Goal: Task Accomplishment & Management: Use online tool/utility

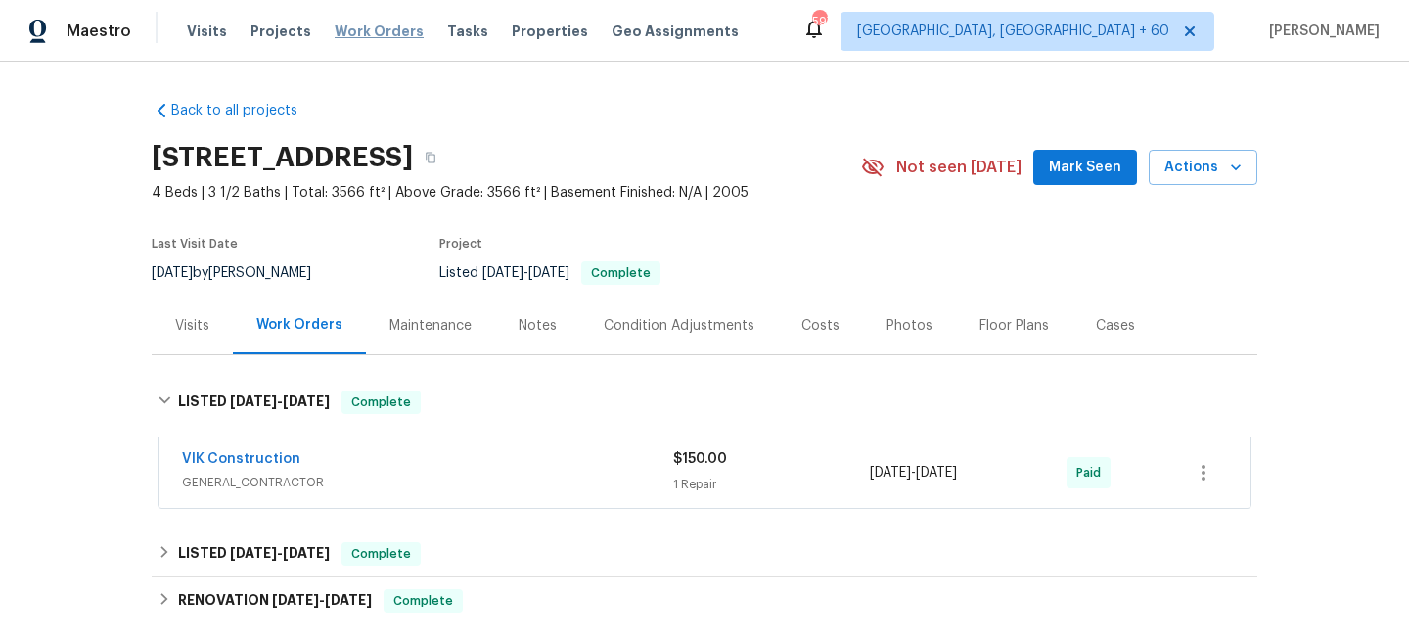
click at [369, 34] on span "Work Orders" at bounding box center [379, 32] width 89 height 20
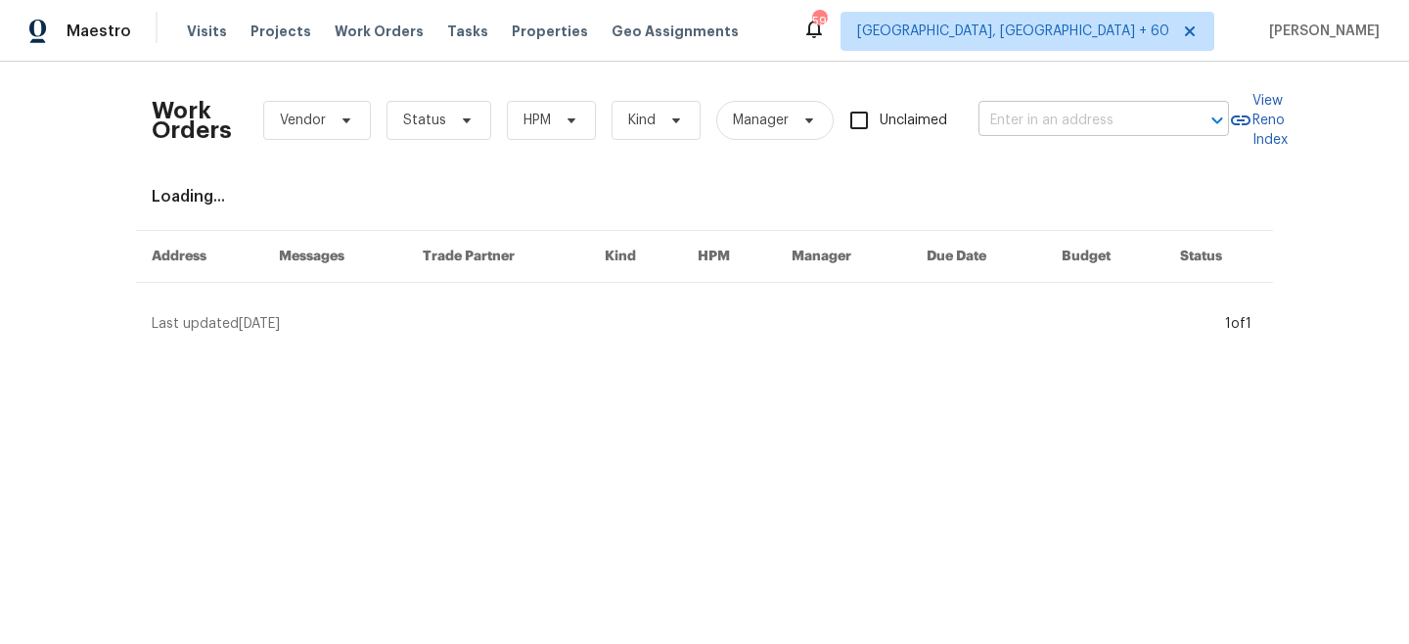
click at [1026, 122] on input "text" at bounding box center [1077, 121] width 196 height 30
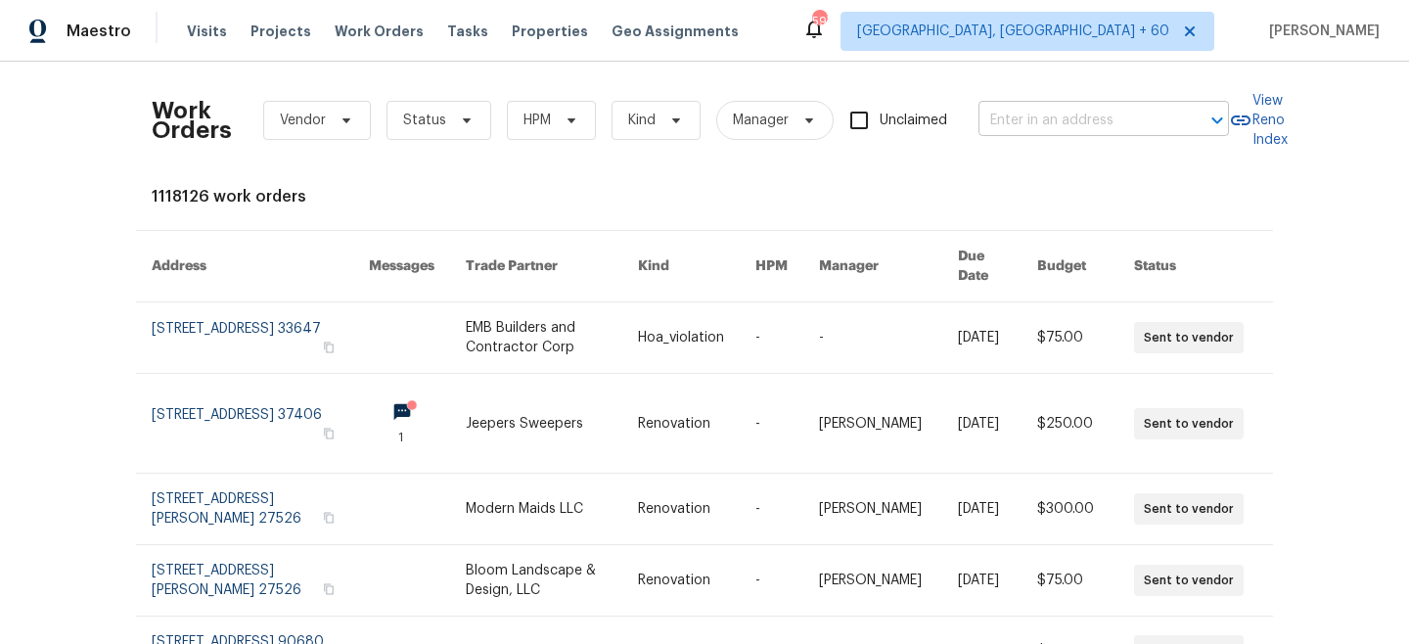
click at [1058, 119] on input "text" at bounding box center [1077, 121] width 196 height 30
click at [1082, 124] on input "text" at bounding box center [1077, 121] width 196 height 30
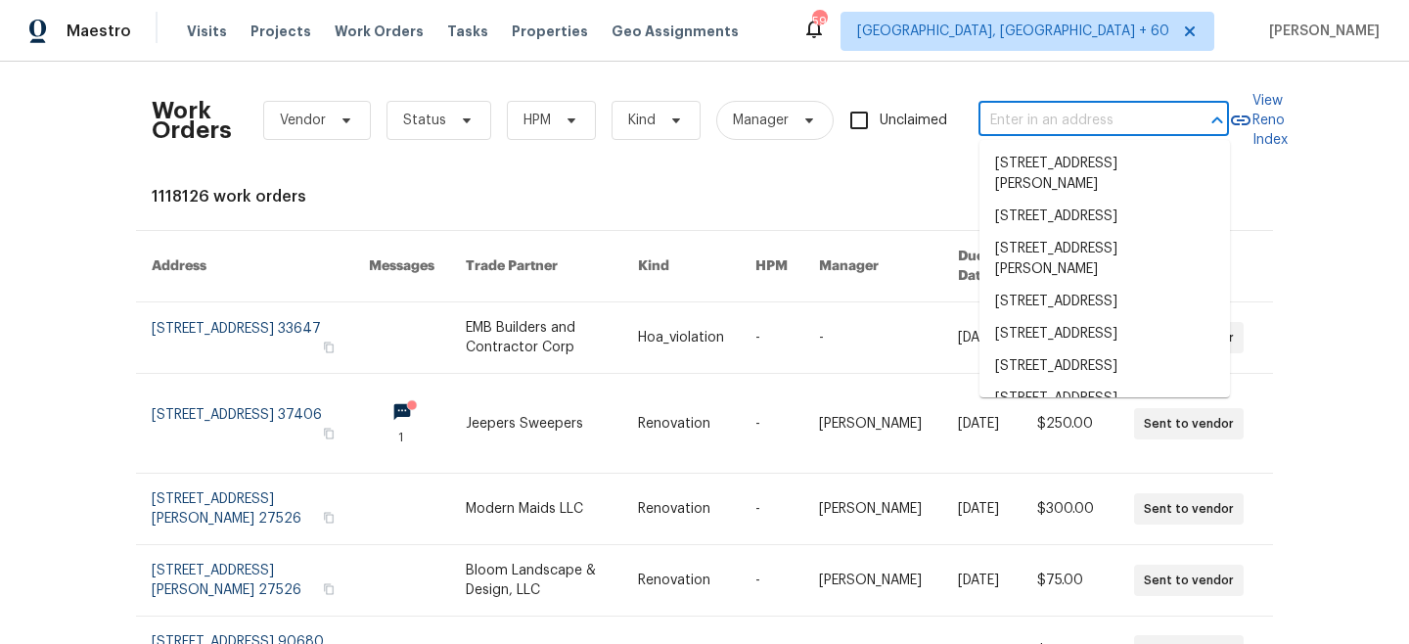
paste input "[STREET_ADDRESS][PERSON_NAME]"
type input "[STREET_ADDRESS][PERSON_NAME]"
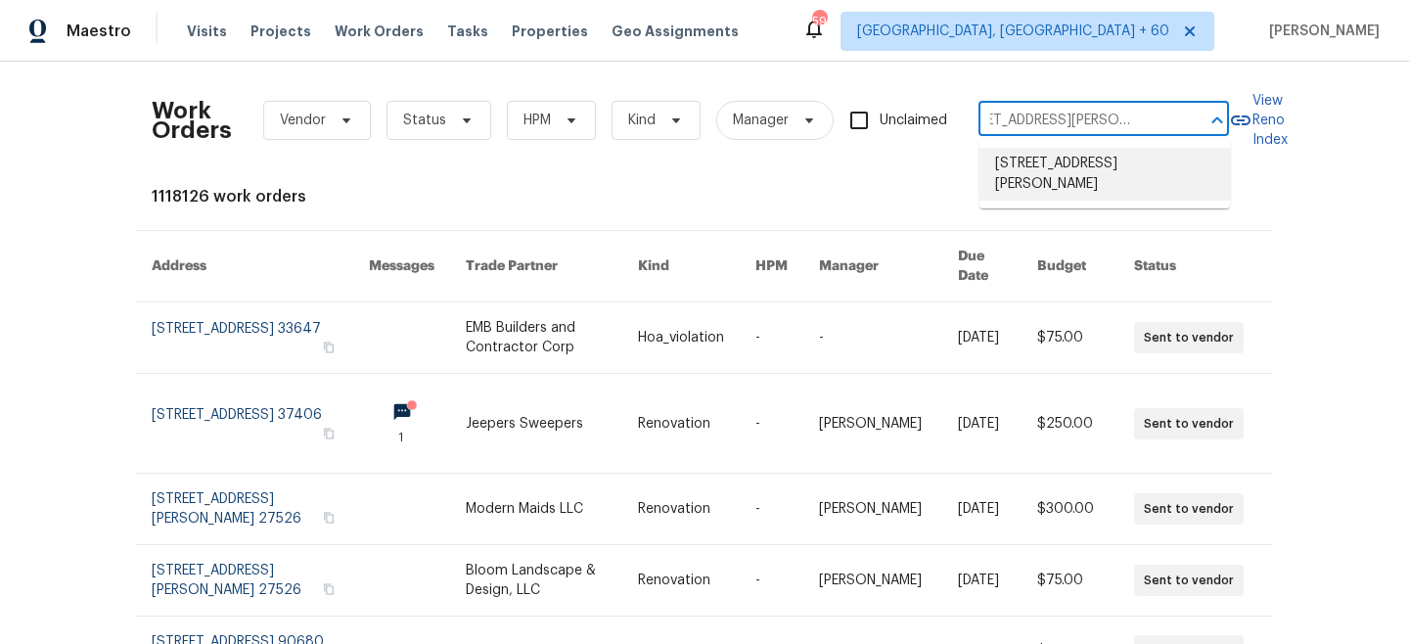
click at [1061, 175] on li "[STREET_ADDRESS][PERSON_NAME]" at bounding box center [1105, 174] width 251 height 53
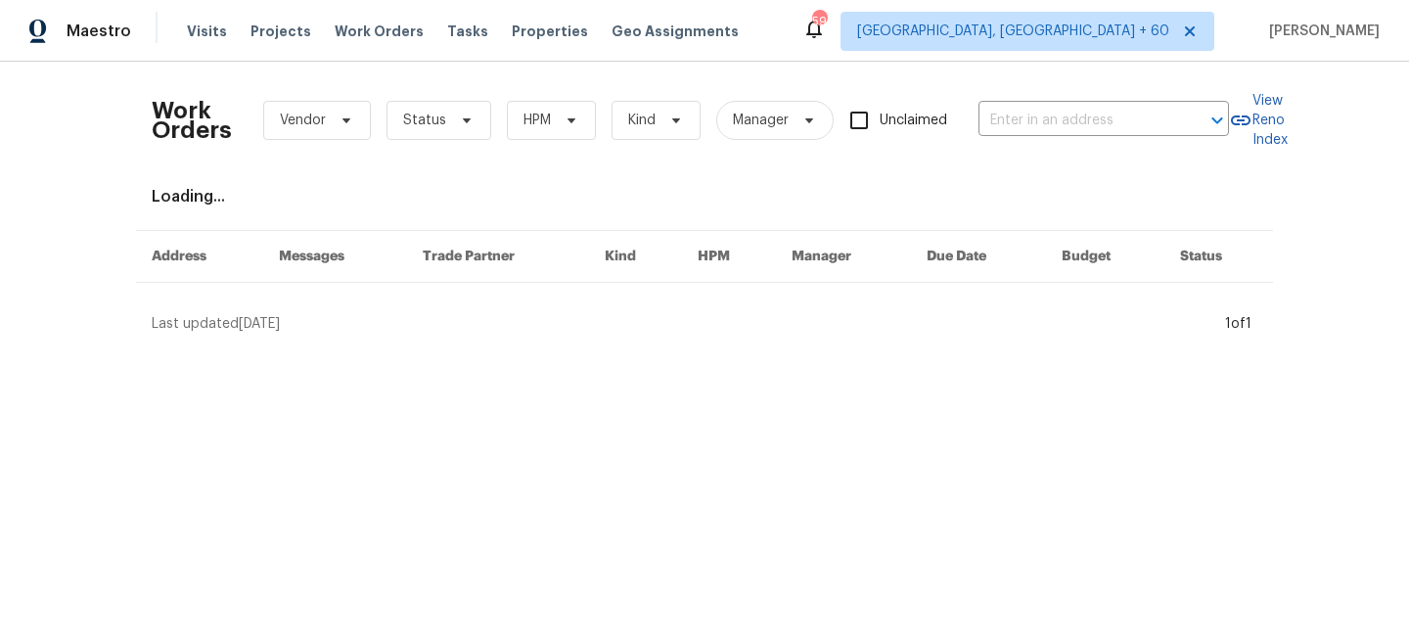
type input "[STREET_ADDRESS][PERSON_NAME]"
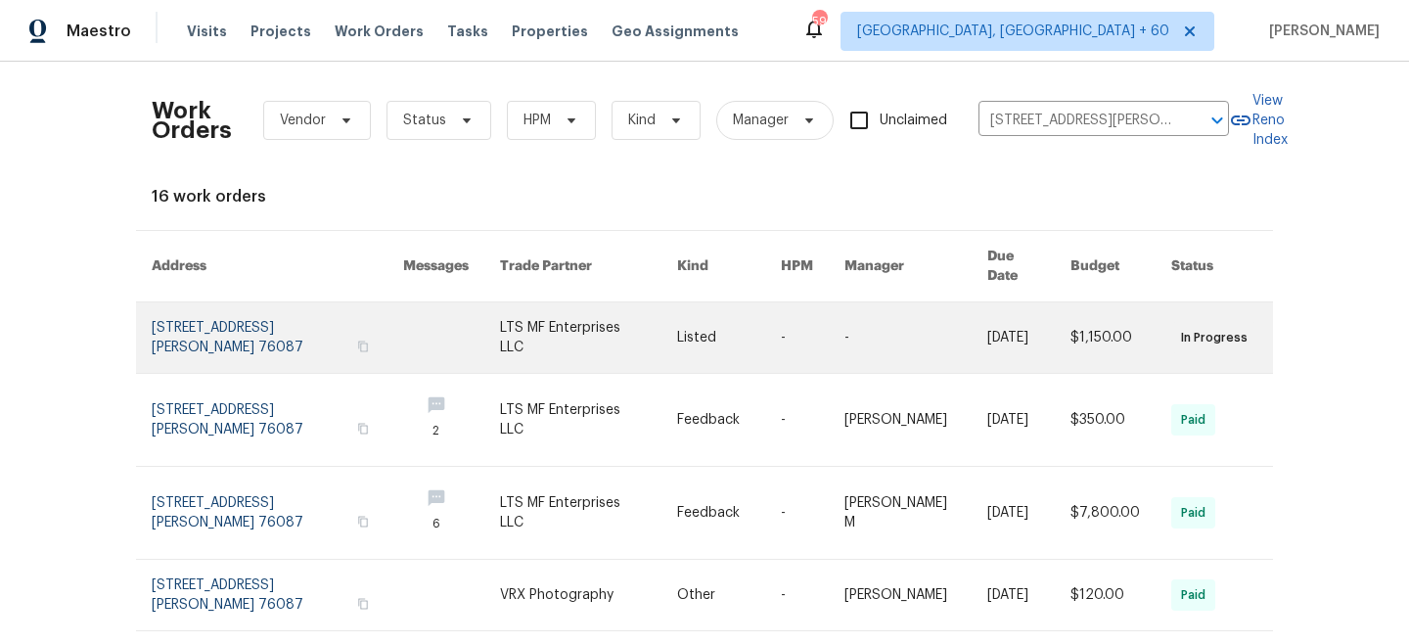
click at [622, 319] on link at bounding box center [588, 337] width 177 height 70
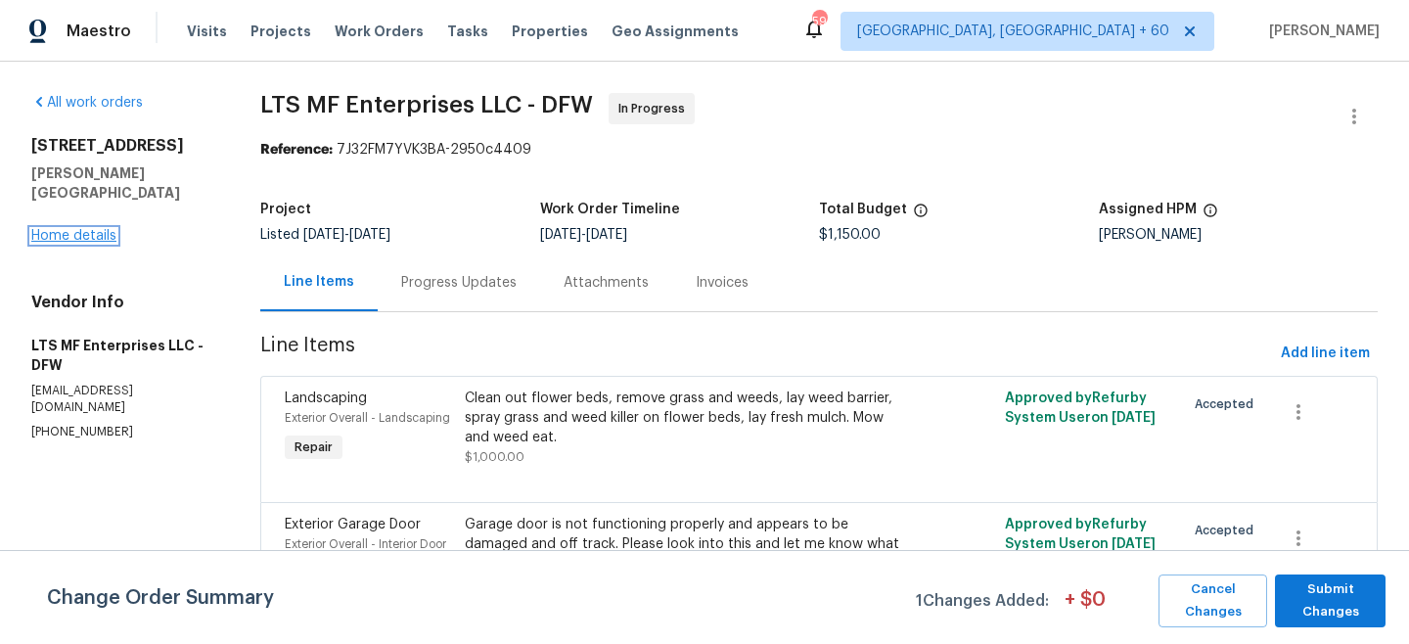
click at [86, 229] on link "Home details" at bounding box center [73, 236] width 85 height 14
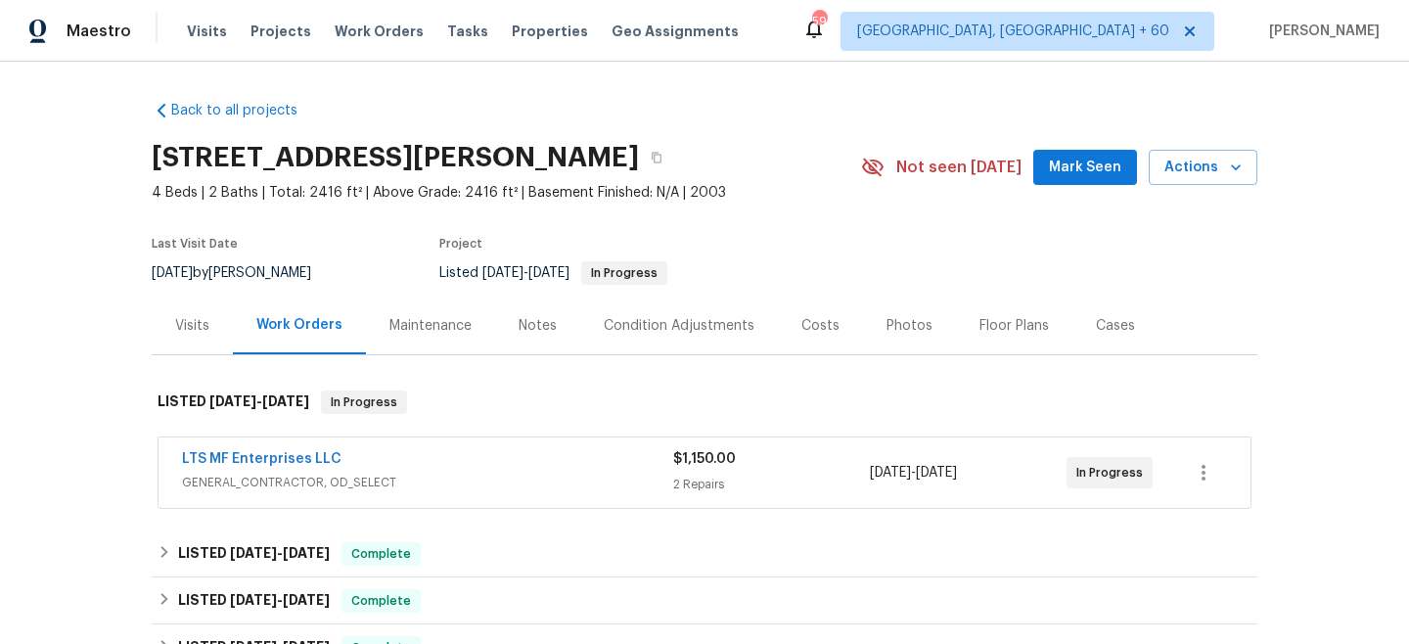
click at [444, 326] on div "Maintenance" at bounding box center [431, 326] width 82 height 20
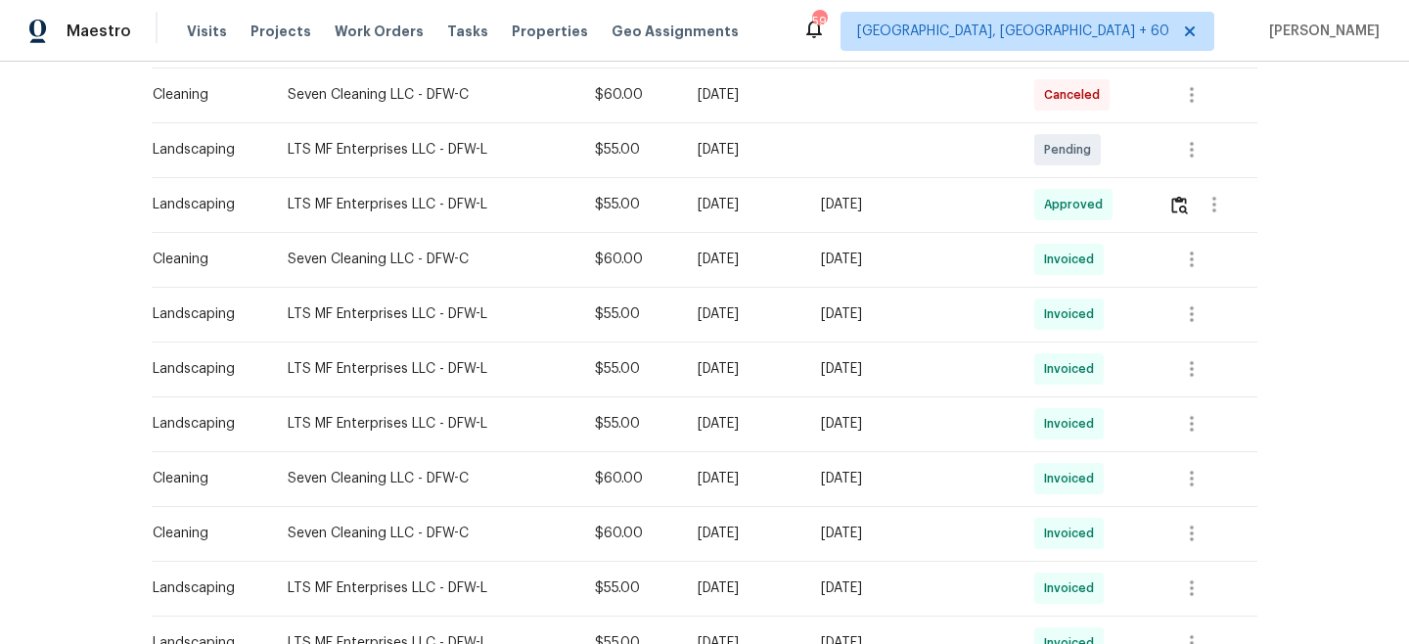
scroll to position [575, 0]
